Goal: Information Seeking & Learning: Learn about a topic

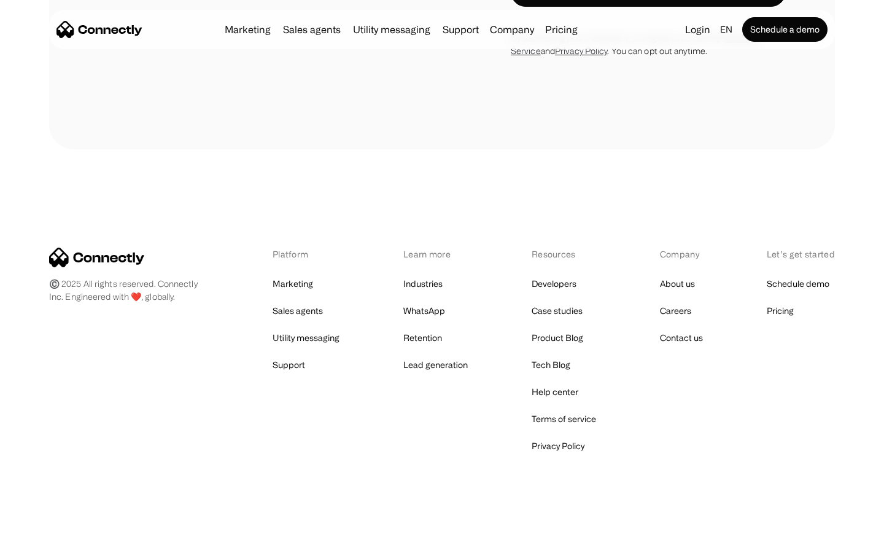
scroll to position [4134, 0]
